Goal: Information Seeking & Learning: Learn about a topic

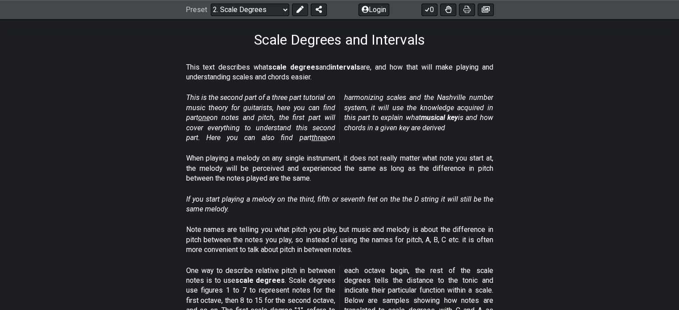
scroll to position [139, 0]
click at [251, 10] on select "Welcome to #fretflip! Initial Preset Custom Preset Minor Pentatonic Major Penta…" at bounding box center [250, 10] width 79 height 13
click at [211, 4] on select "Welcome to #fretflip! Initial Preset Custom Preset Minor Pentatonic Major Penta…" at bounding box center [250, 10] width 79 height 13
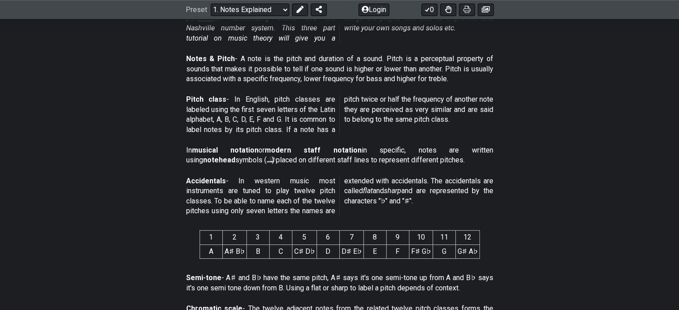
scroll to position [259, 0]
click at [237, 159] on p "In musical notation or modern staff notation in specific, notes are written usi…" at bounding box center [339, 156] width 307 height 20
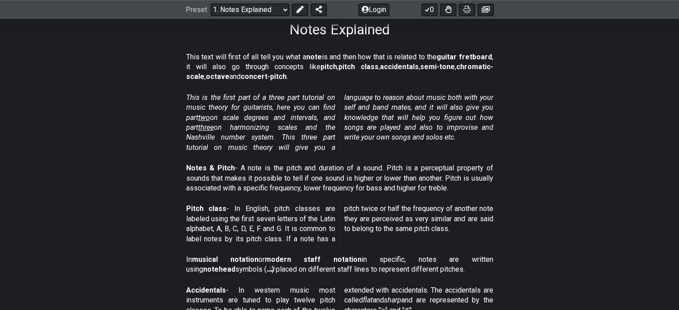
scroll to position [150, 0]
click at [385, 242] on span "Pitch class - In English, pitch classes are labeled using the first seven lette…" at bounding box center [339, 224] width 307 height 40
click at [385, 242] on span "Pitch class - In English, pitch classes are labeled using the first seven lette…" at bounding box center [339, 225] width 307 height 40
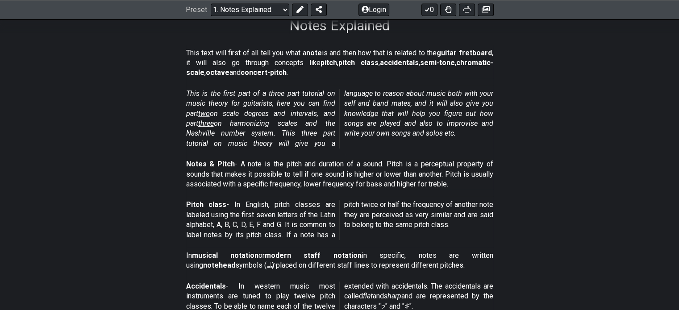
scroll to position [180, 0]
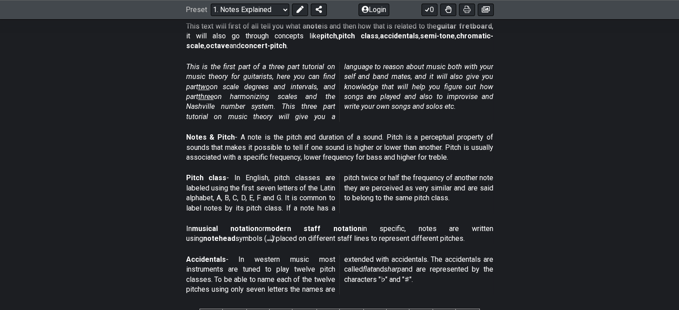
click at [342, 110] on span "This is the first part of a three part tutorial on music theory for guitarists,…" at bounding box center [339, 92] width 307 height 60
click at [309, 228] on strong "modern staff notation" at bounding box center [313, 229] width 97 height 8
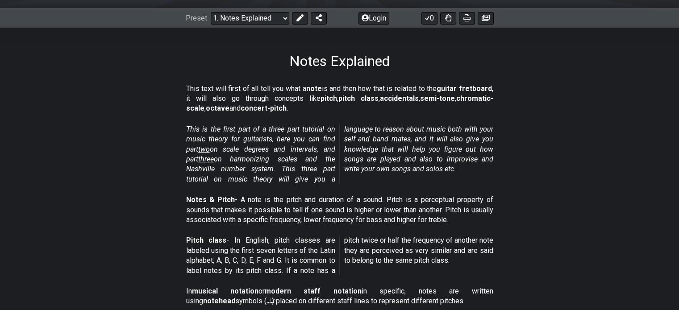
scroll to position [0, 0]
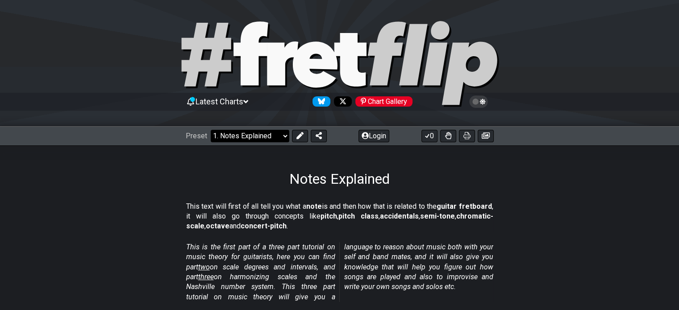
click at [270, 133] on select "Welcome to #fretflip! Initial Preset Custom Preset Minor Pentatonic Major Penta…" at bounding box center [250, 136] width 79 height 13
click at [211, 130] on select "Welcome to #fretflip! Initial Preset Custom Preset Minor Pentatonic Major Penta…" at bounding box center [250, 136] width 79 height 13
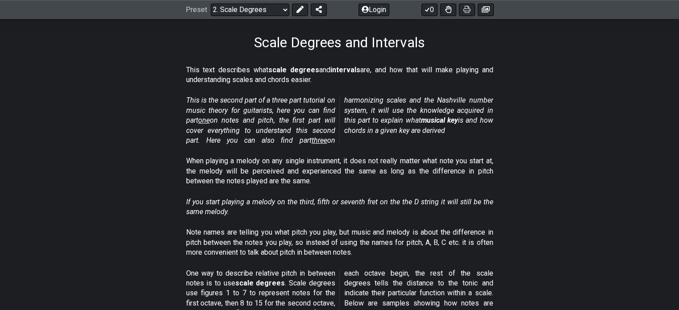
scroll to position [142, 0]
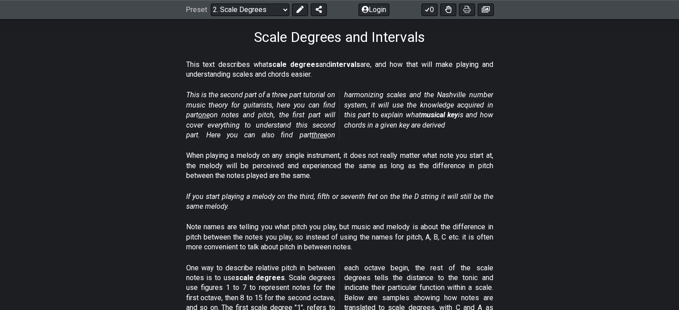
click at [261, 147] on div "When playing a melody on any single instrument, it does not really matter what …" at bounding box center [339, 167] width 307 height 41
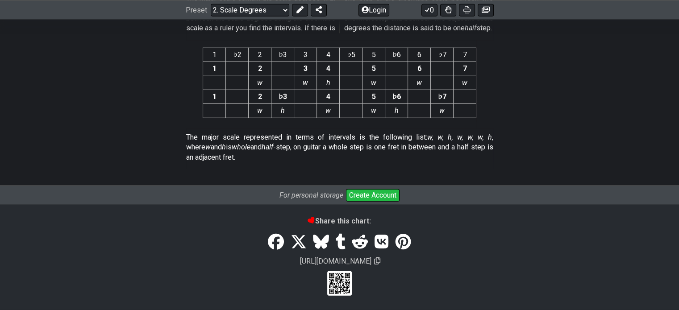
scroll to position [2419, 0]
click at [269, 13] on select "Welcome to #fretflip! Initial Preset Custom Preset Minor Pentatonic Major Penta…" at bounding box center [250, 10] width 79 height 13
click at [211, 16] on select "Welcome to #fretflip! Initial Preset Custom Preset Minor Pentatonic Major Penta…" at bounding box center [250, 10] width 79 height 13
select select "/harmonizing-scales"
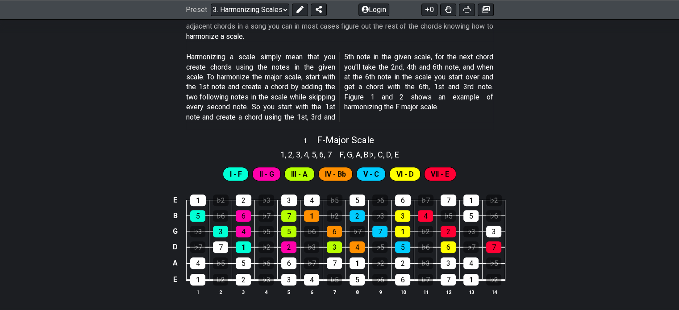
scroll to position [271, 0]
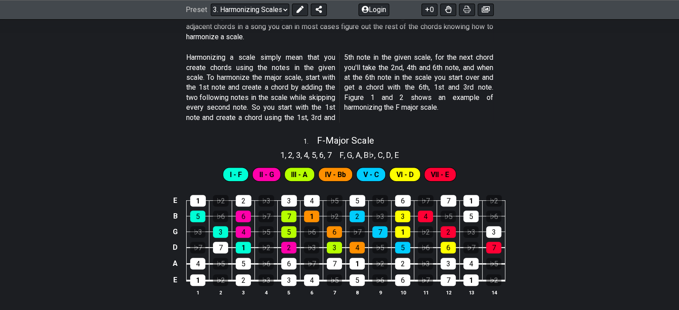
drag, startPoint x: 222, startPoint y: 134, endPoint x: 268, endPoint y: 121, distance: 47.6
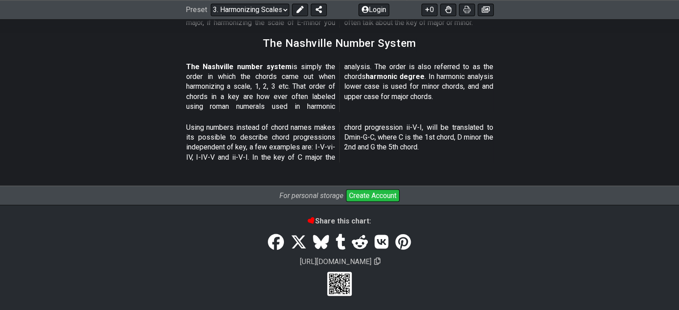
scroll to position [1132, 0]
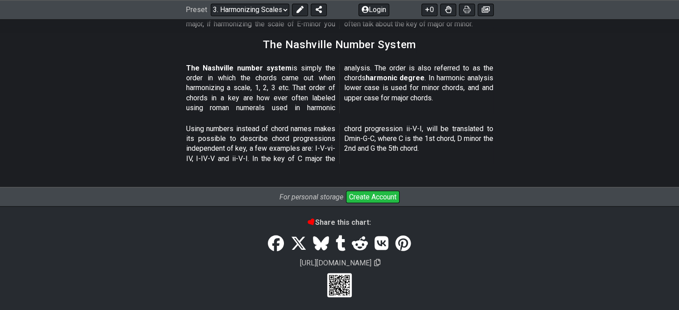
click at [305, 60] on div "The Nashville number system is simply the order in which the chords came out wh…" at bounding box center [339, 90] width 307 height 61
